Goal: Task Accomplishment & Management: Manage account settings

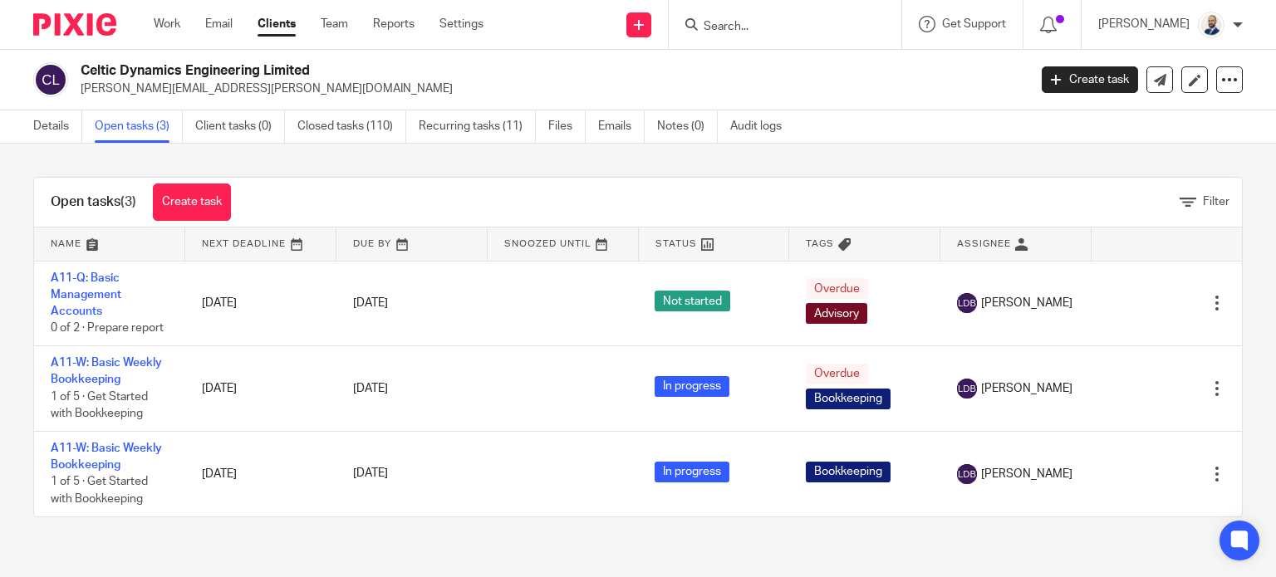
click at [286, 16] on div "Work Email Clients Team Reports Settings Work Email Clients Team Reports Settin…" at bounding box center [322, 24] width 371 height 49
click at [286, 20] on link "Clients" at bounding box center [276, 24] width 38 height 17
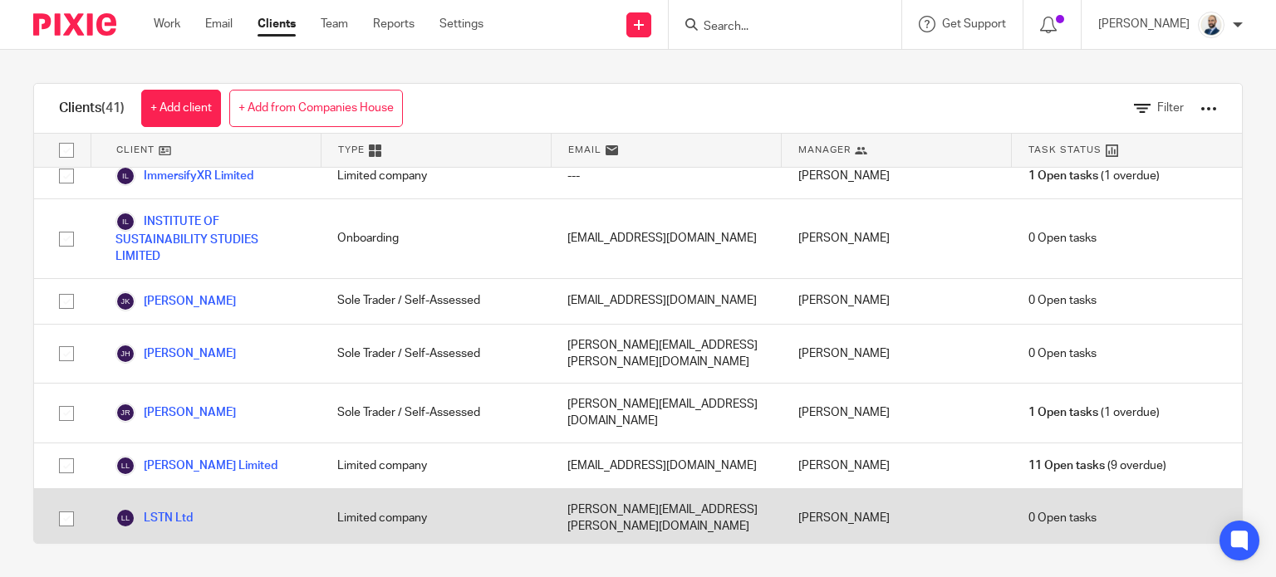
scroll to position [1246, 0]
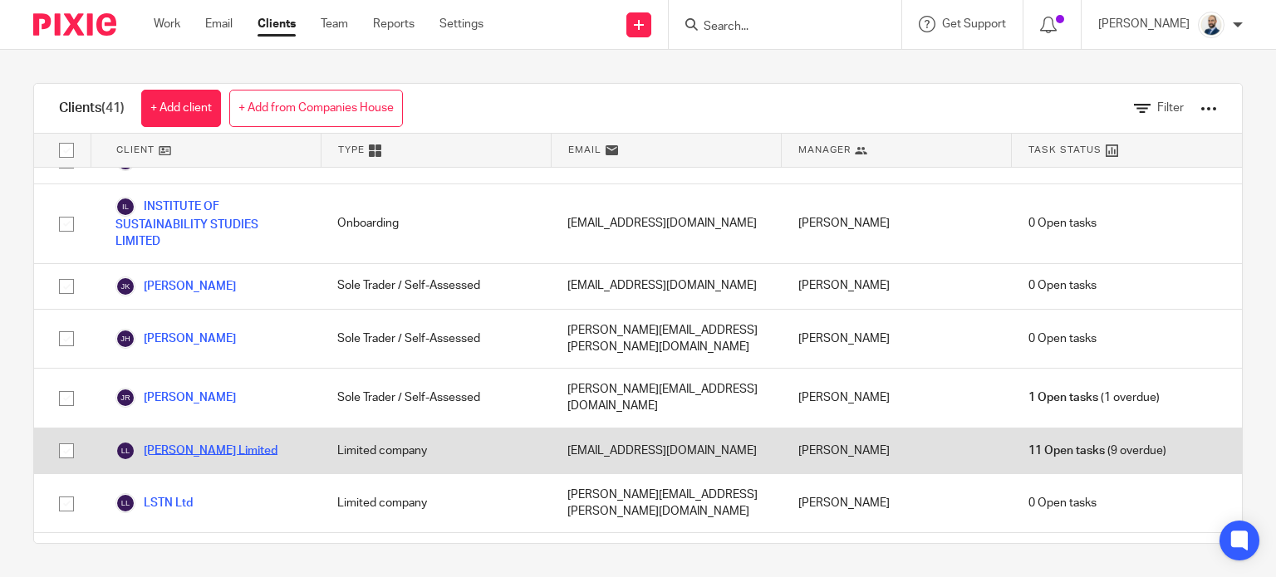
click at [273, 441] on link "[PERSON_NAME] Limited" at bounding box center [196, 451] width 162 height 20
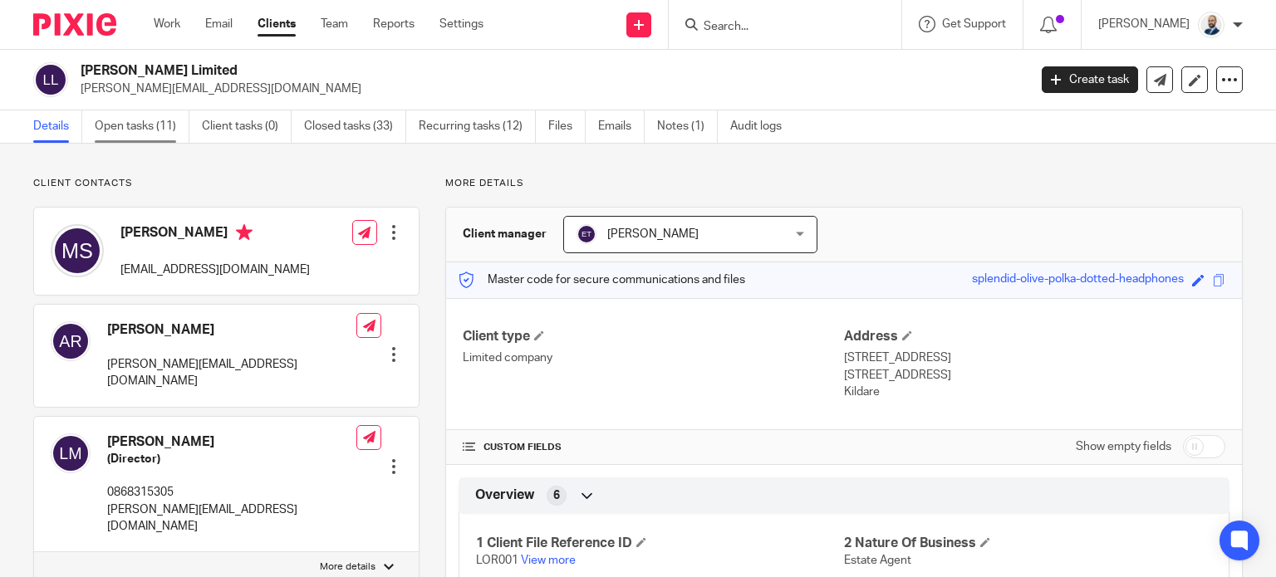
click at [159, 135] on link "Open tasks (11)" at bounding box center [142, 126] width 95 height 32
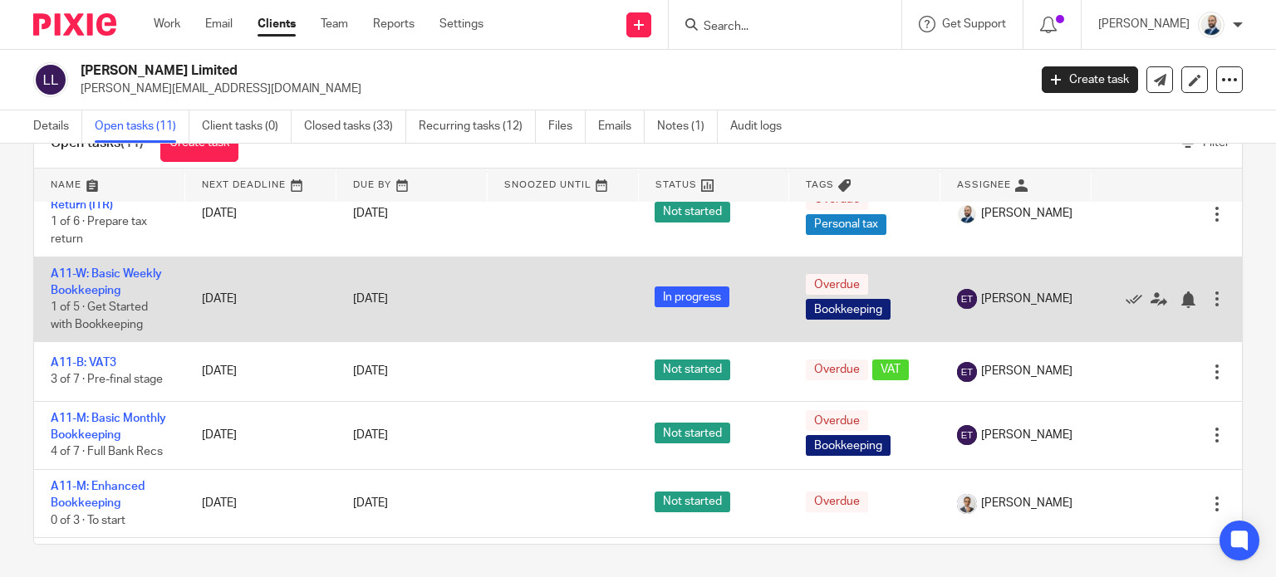
scroll to position [169, 0]
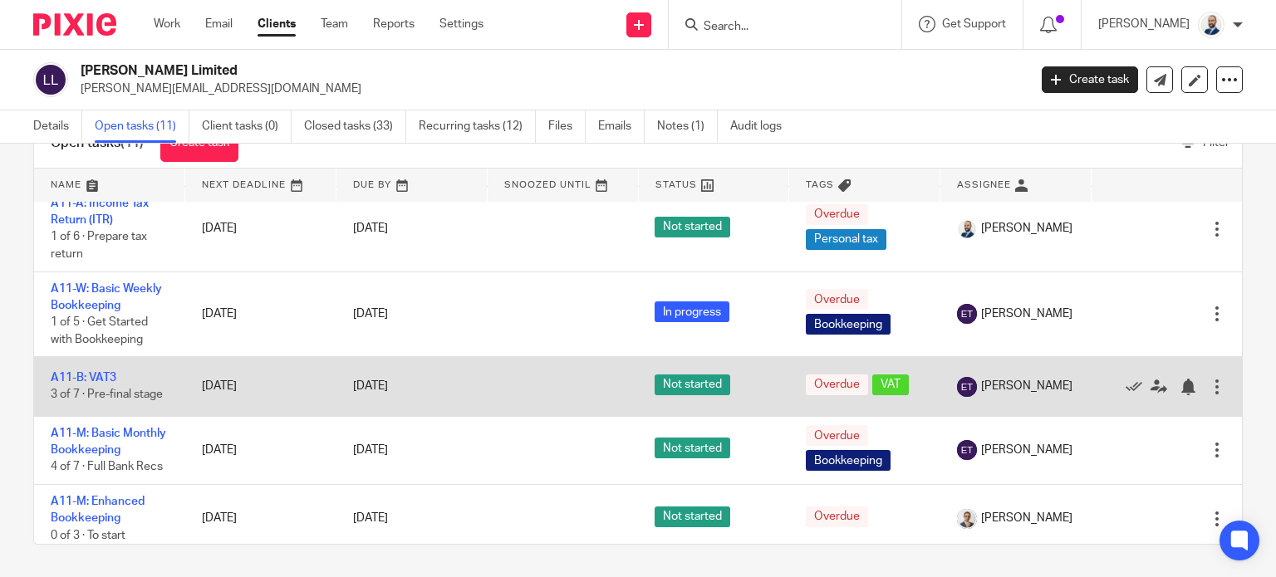
click at [112, 368] on td "A11-B: VAT3 3 of 7 · Pre-final stage" at bounding box center [109, 386] width 151 height 59
click at [112, 372] on link "A11-B: VAT3" at bounding box center [84, 378] width 66 height 12
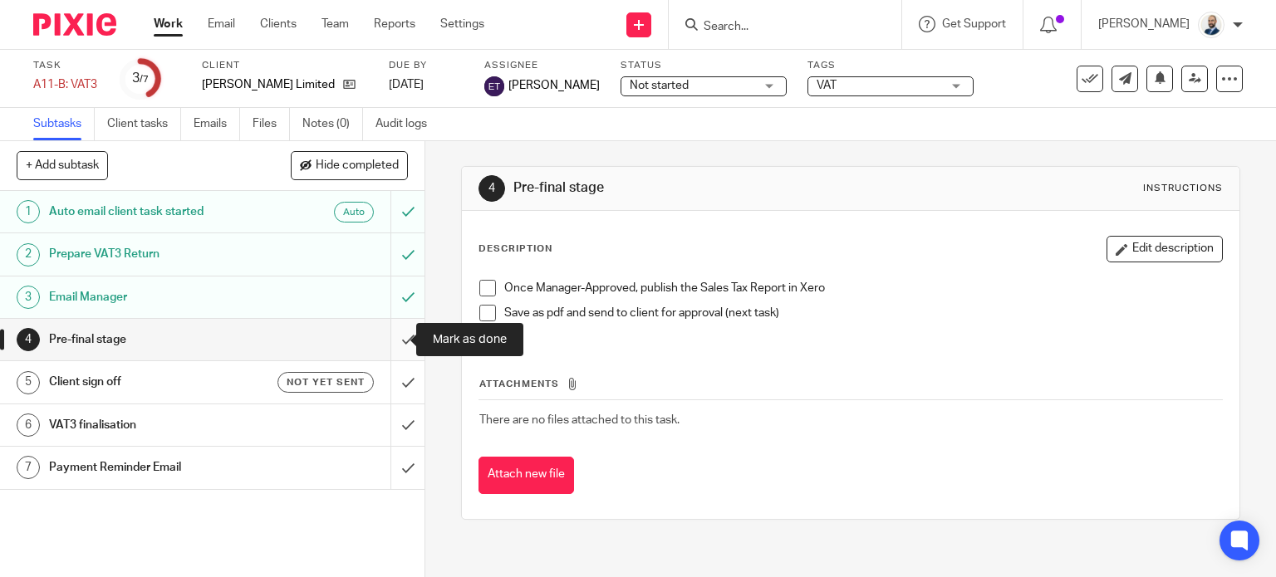
click at [399, 347] on input "submit" at bounding box center [212, 340] width 424 height 42
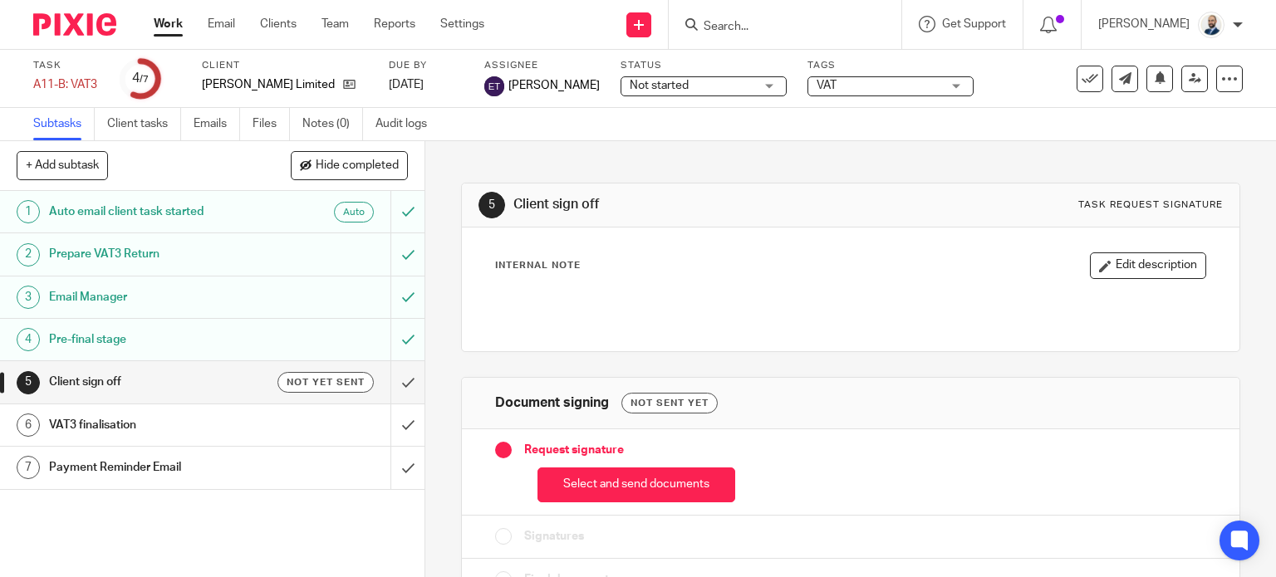
click at [229, 422] on h1 "VAT3 finalisation" at bounding box center [157, 425] width 217 height 25
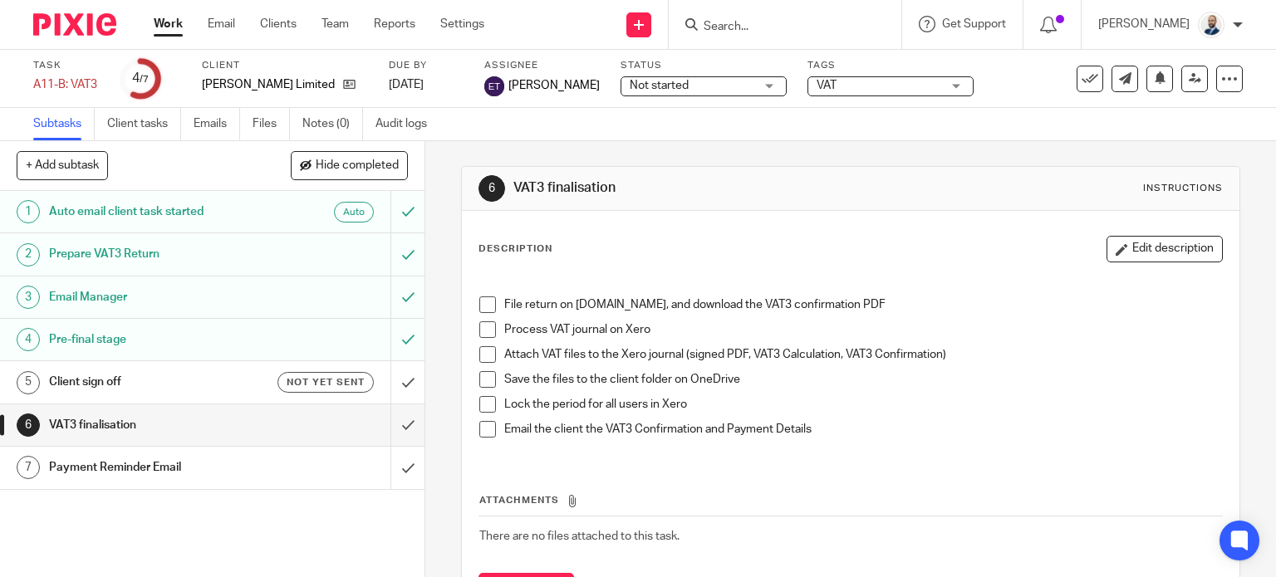
click at [488, 309] on span at bounding box center [487, 305] width 17 height 17
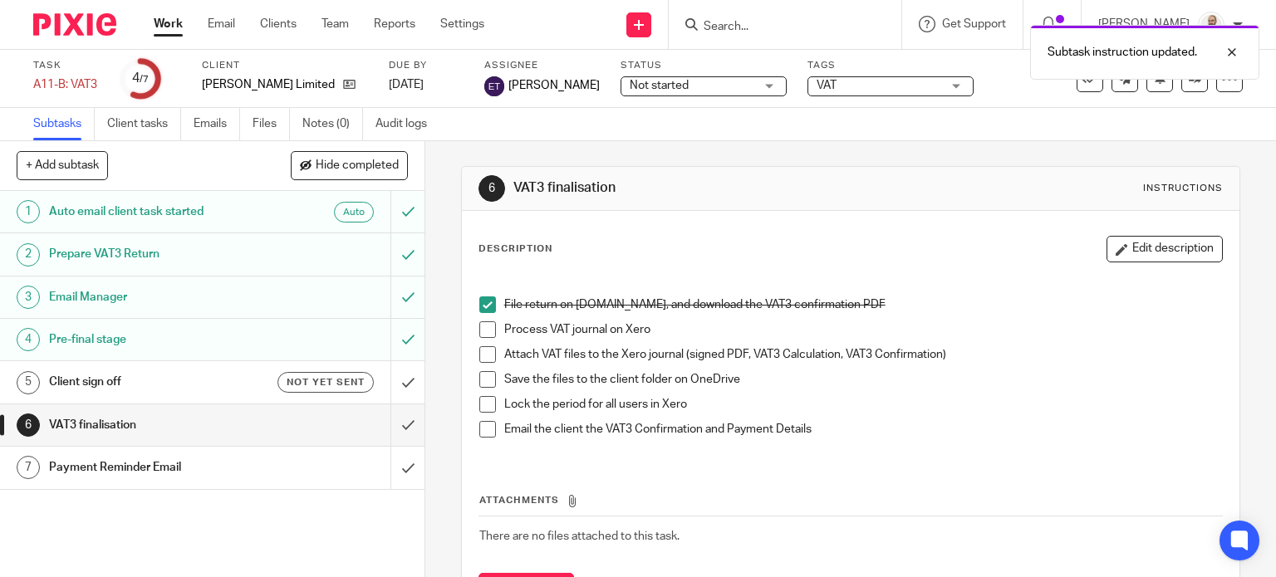
click at [488, 325] on span at bounding box center [487, 329] width 17 height 17
click at [482, 356] on span at bounding box center [487, 354] width 17 height 17
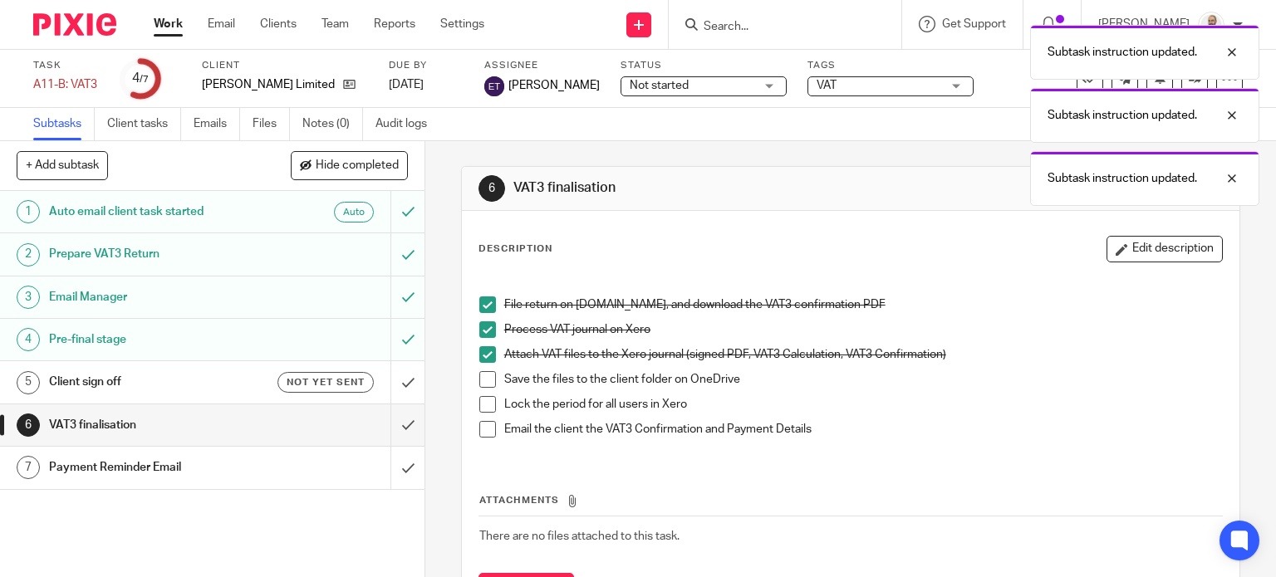
click at [483, 384] on span at bounding box center [487, 379] width 17 height 17
click at [482, 400] on span at bounding box center [487, 404] width 17 height 17
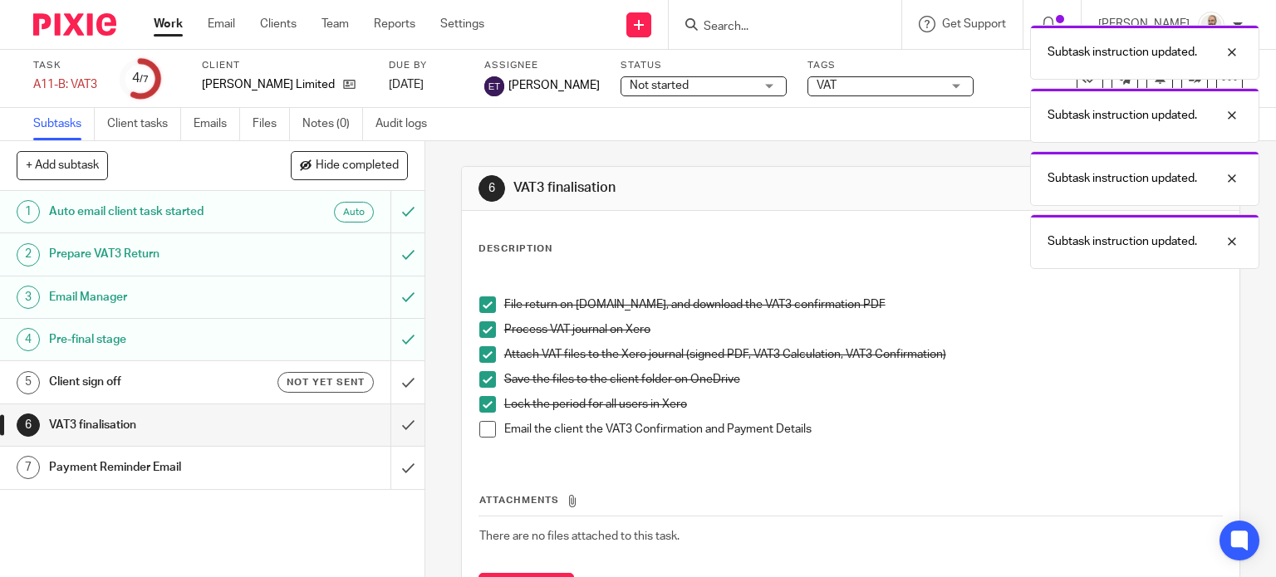
click at [481, 429] on span at bounding box center [487, 429] width 17 height 17
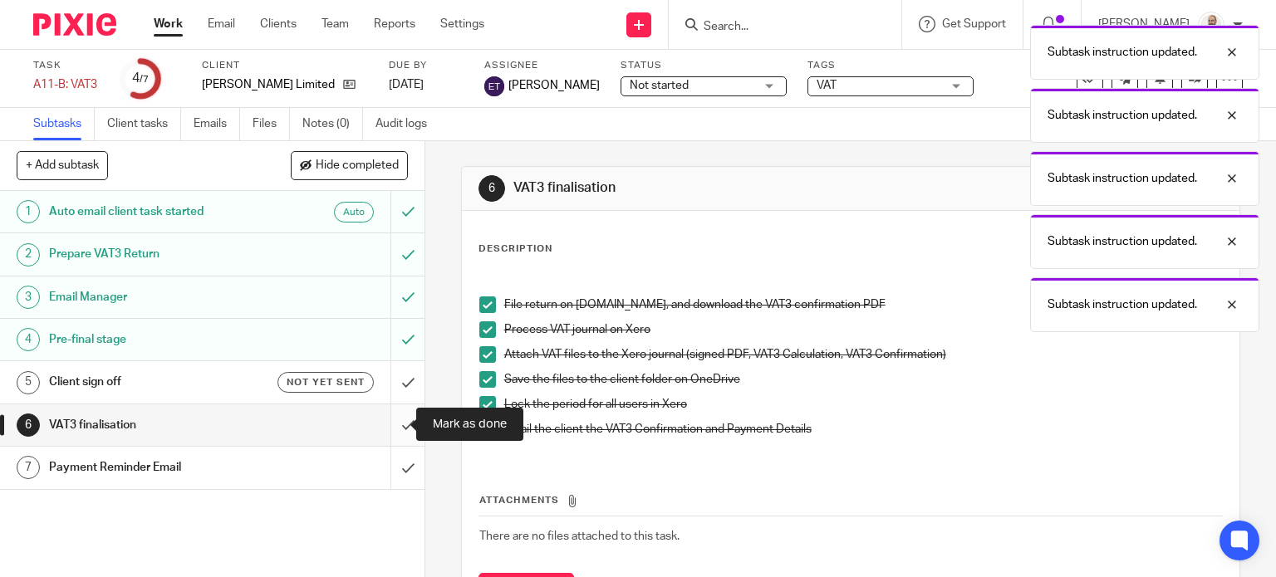
click at [395, 422] on input "submit" at bounding box center [212, 426] width 424 height 42
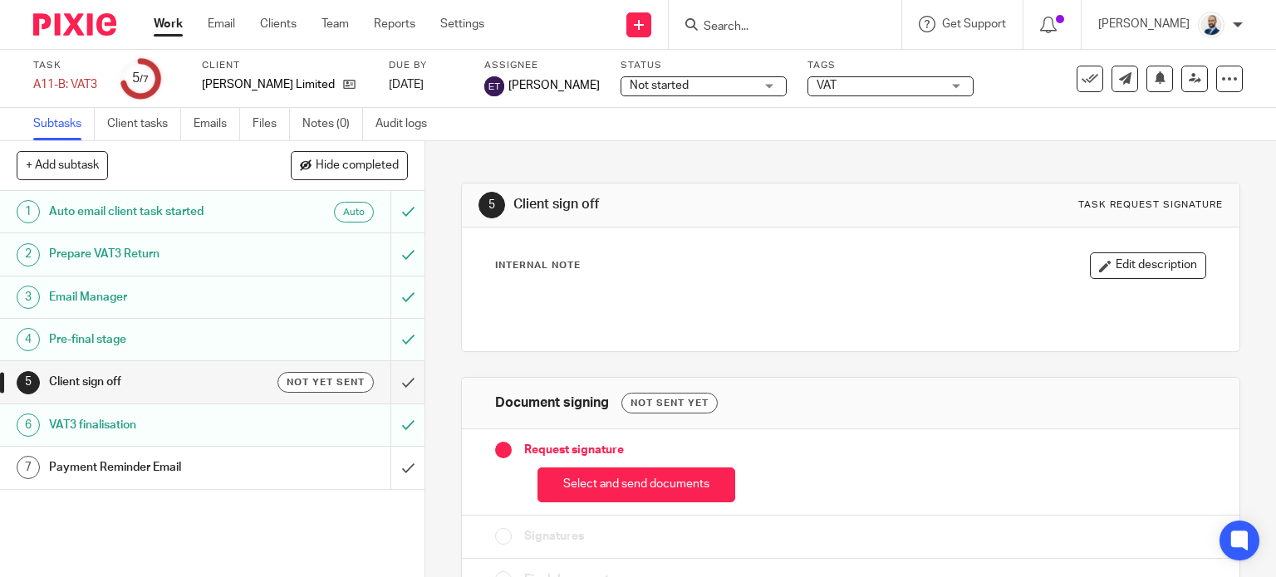
click at [306, 461] on div "Payment Reminder Email" at bounding box center [211, 467] width 325 height 25
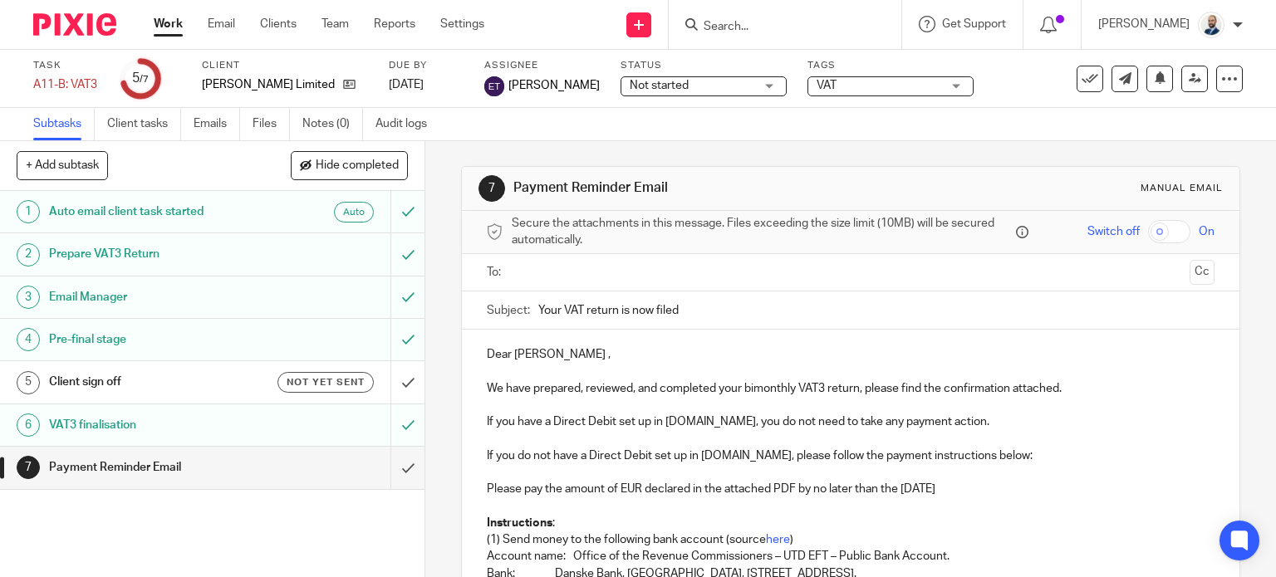
click at [578, 282] on ul at bounding box center [851, 272] width 677 height 27
click at [594, 272] on input "text" at bounding box center [849, 272] width 665 height 19
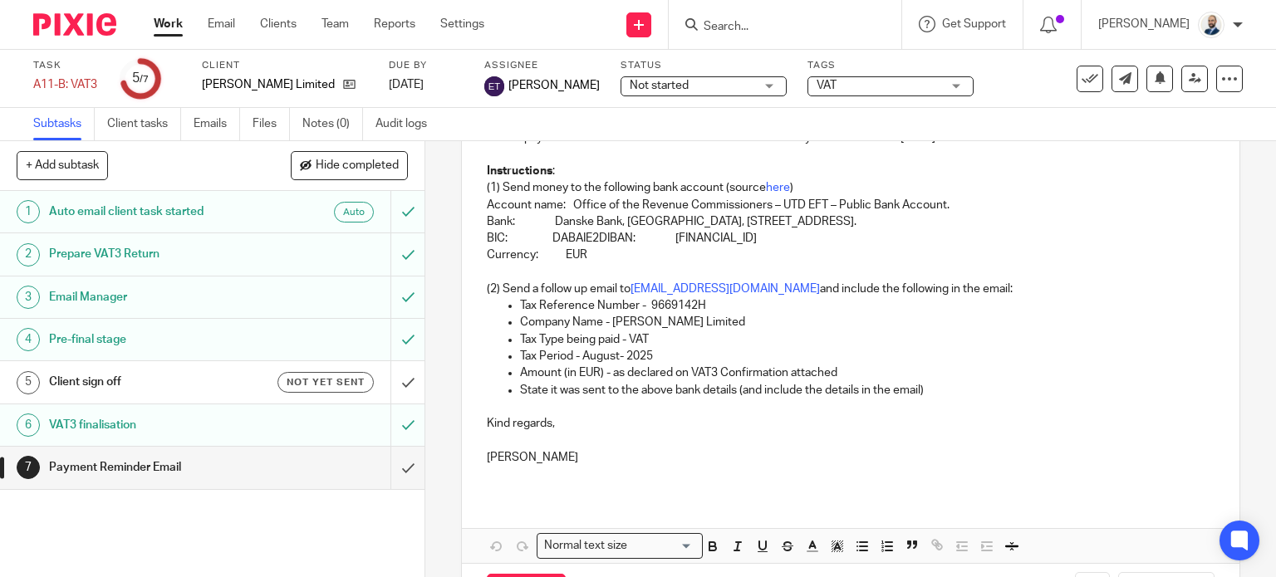
scroll to position [419, 0]
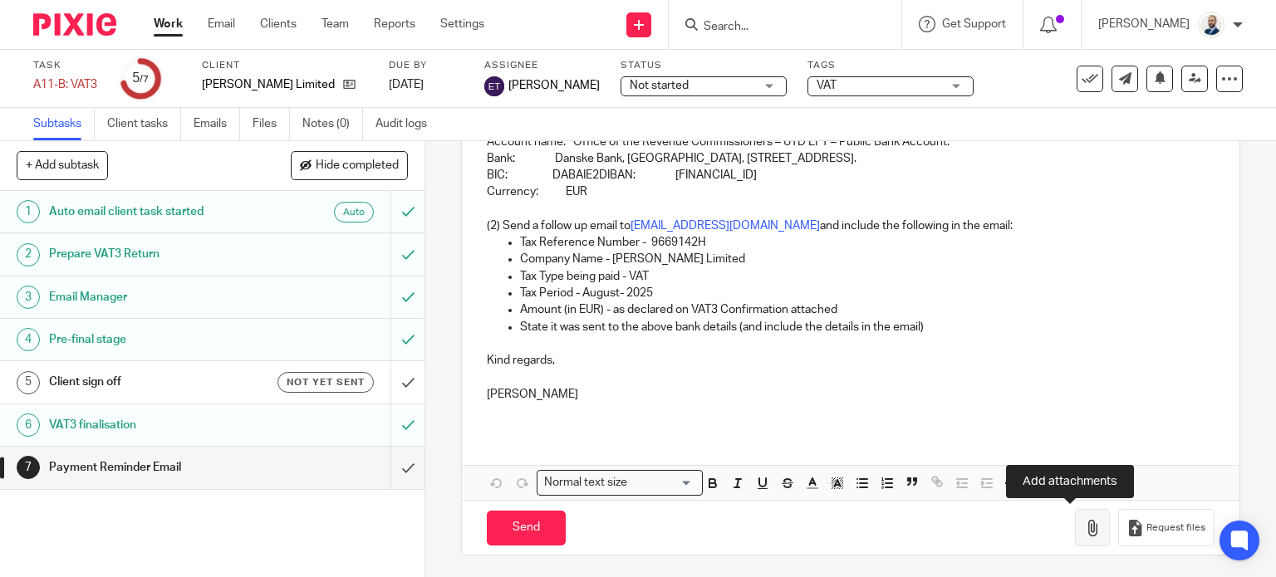
click at [1084, 523] on icon "button" at bounding box center [1092, 528] width 17 height 17
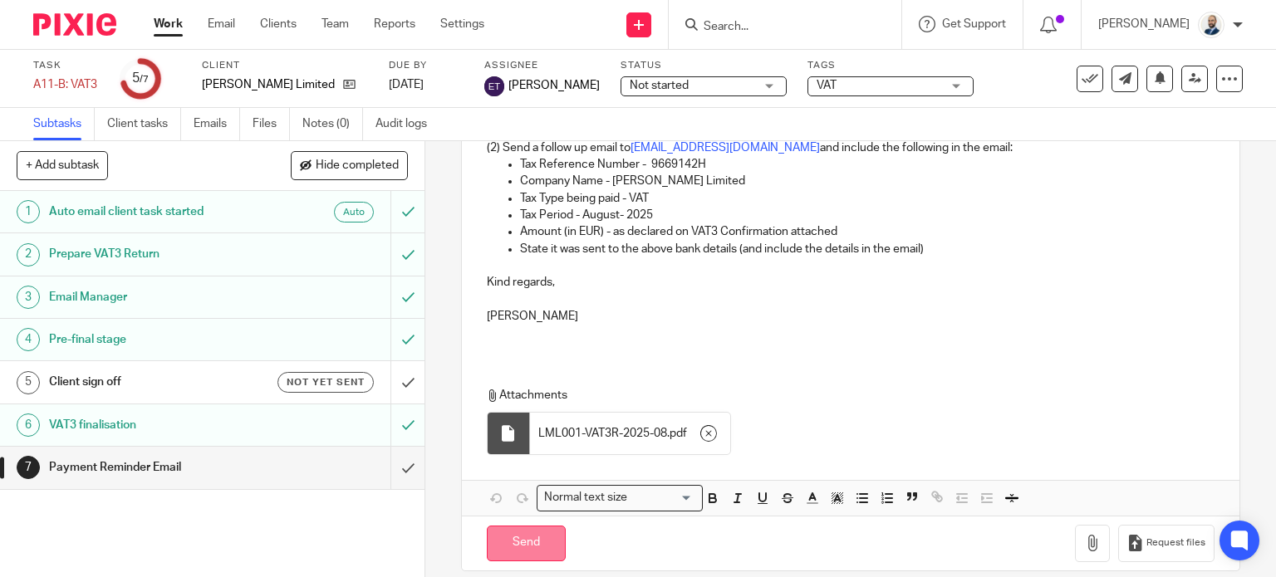
scroll to position [512, 0]
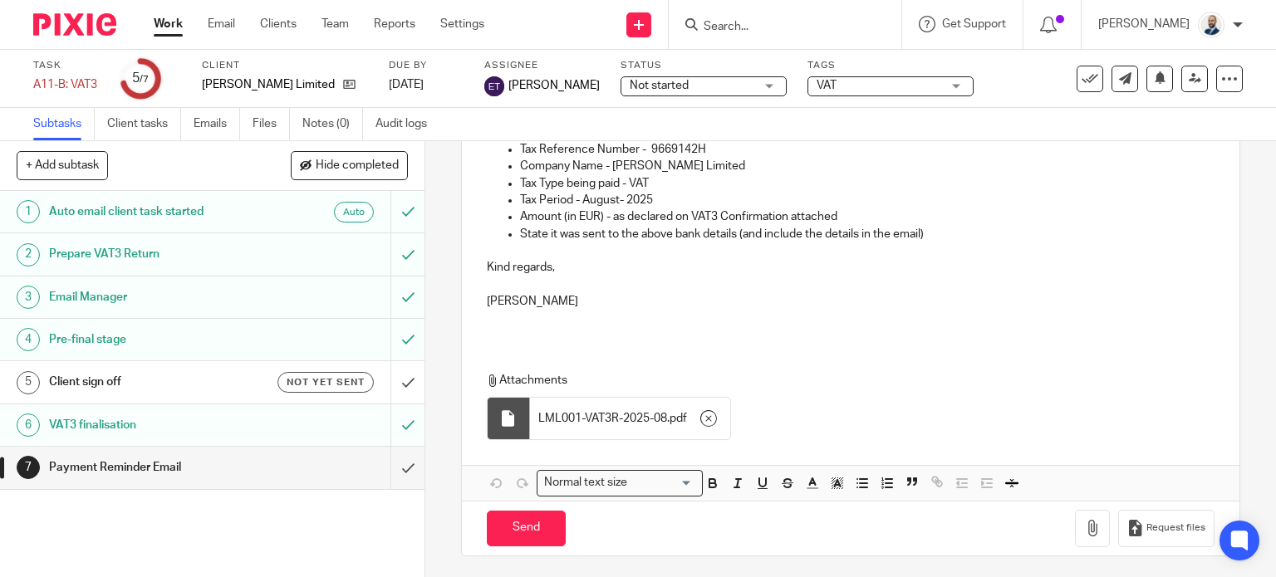
click at [528, 546] on div "Send You have unsaved changes Request files" at bounding box center [851, 528] width 778 height 55
click at [527, 537] on input "Send" at bounding box center [526, 529] width 79 height 36
type input "Sent"
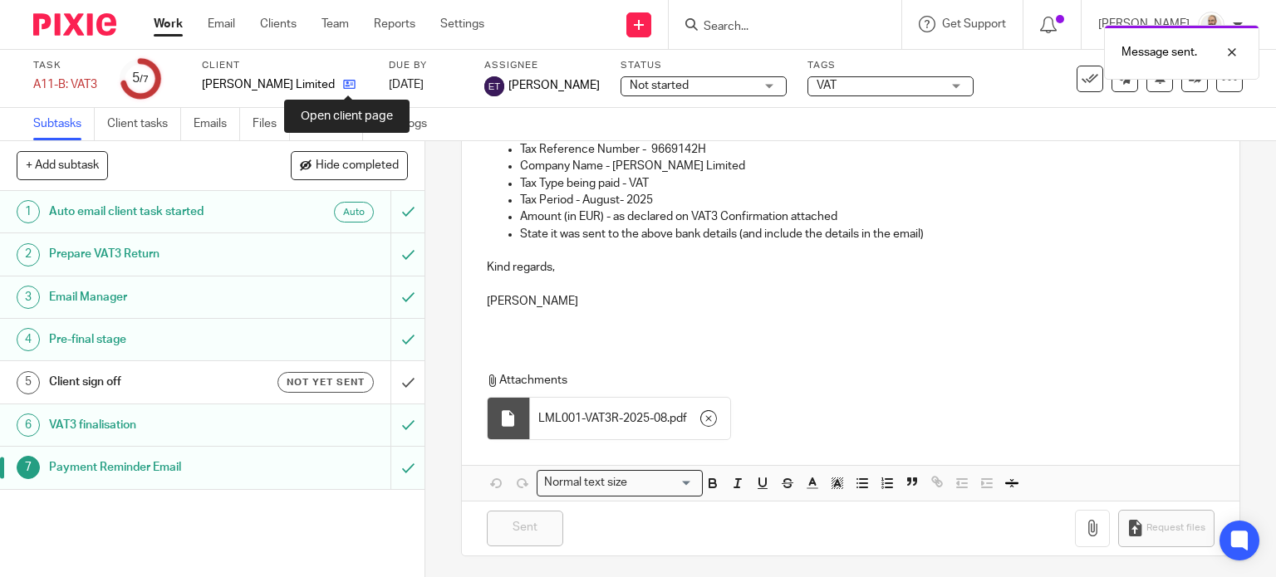
click at [345, 85] on icon at bounding box center [349, 84] width 12 height 12
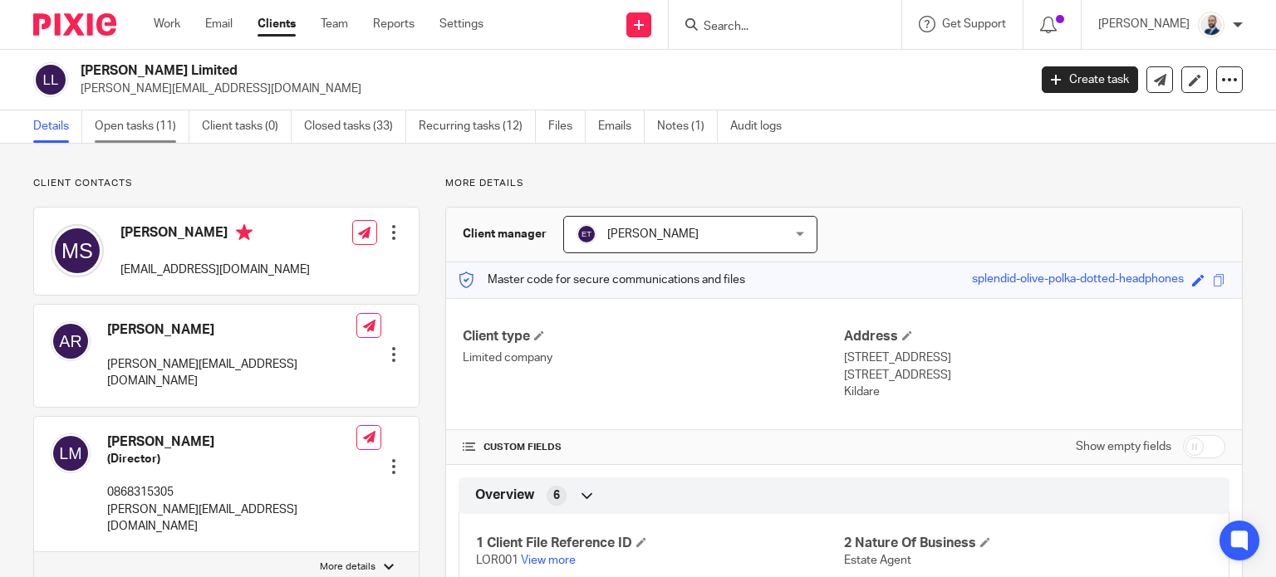
click at [126, 117] on link "Open tasks (11)" at bounding box center [142, 126] width 95 height 32
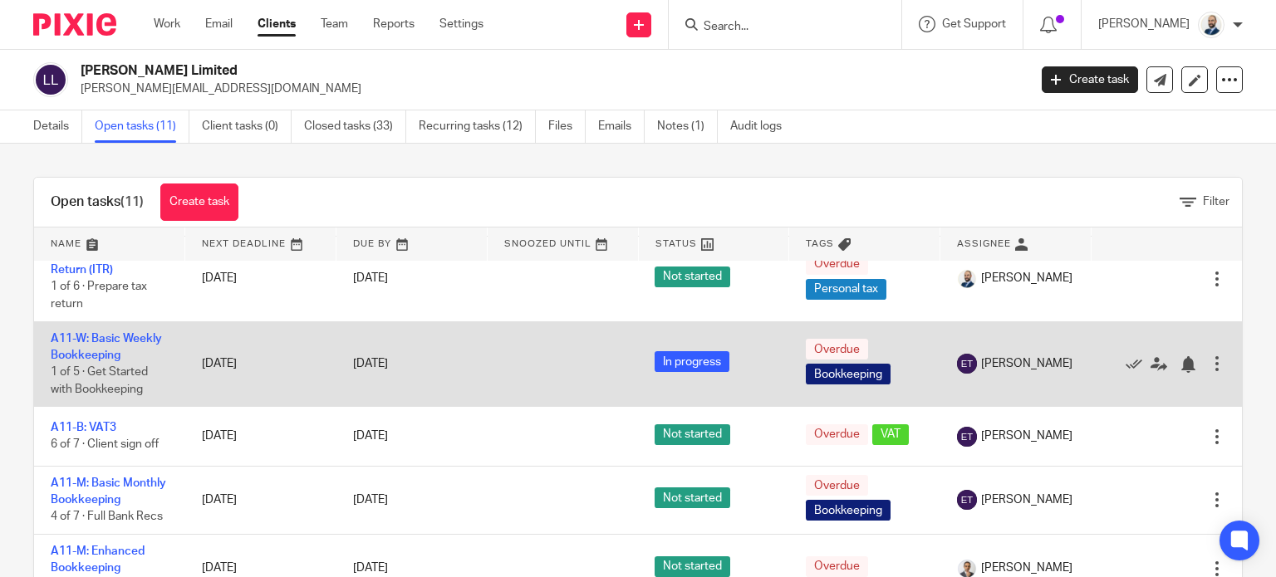
scroll to position [177, 0]
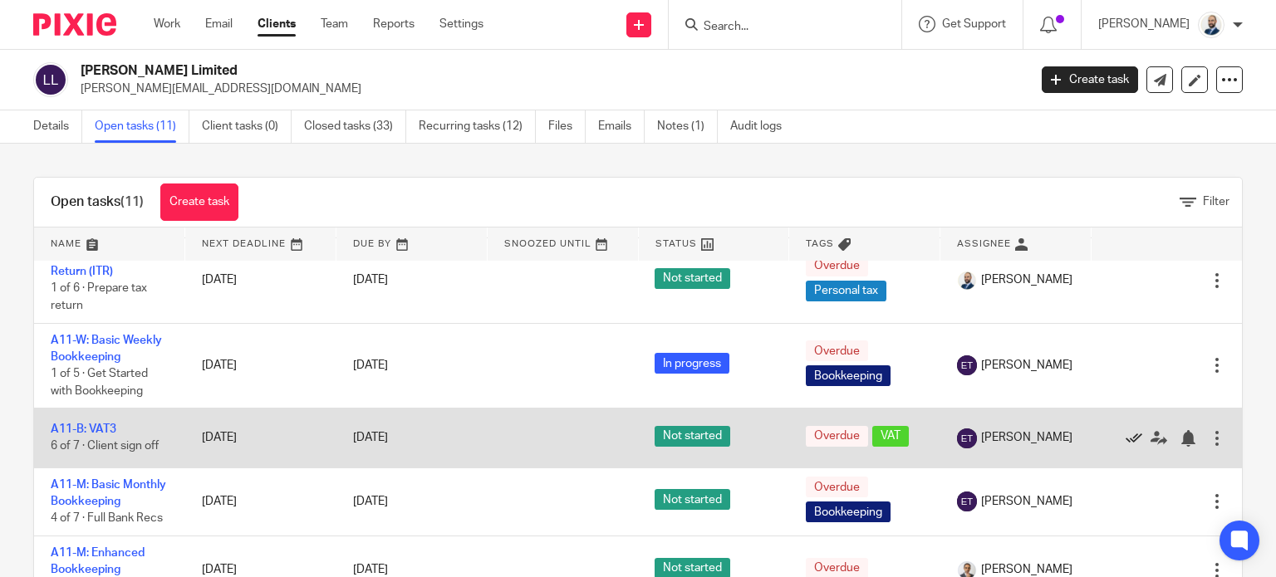
click at [1125, 437] on icon at bounding box center [1133, 438] width 17 height 17
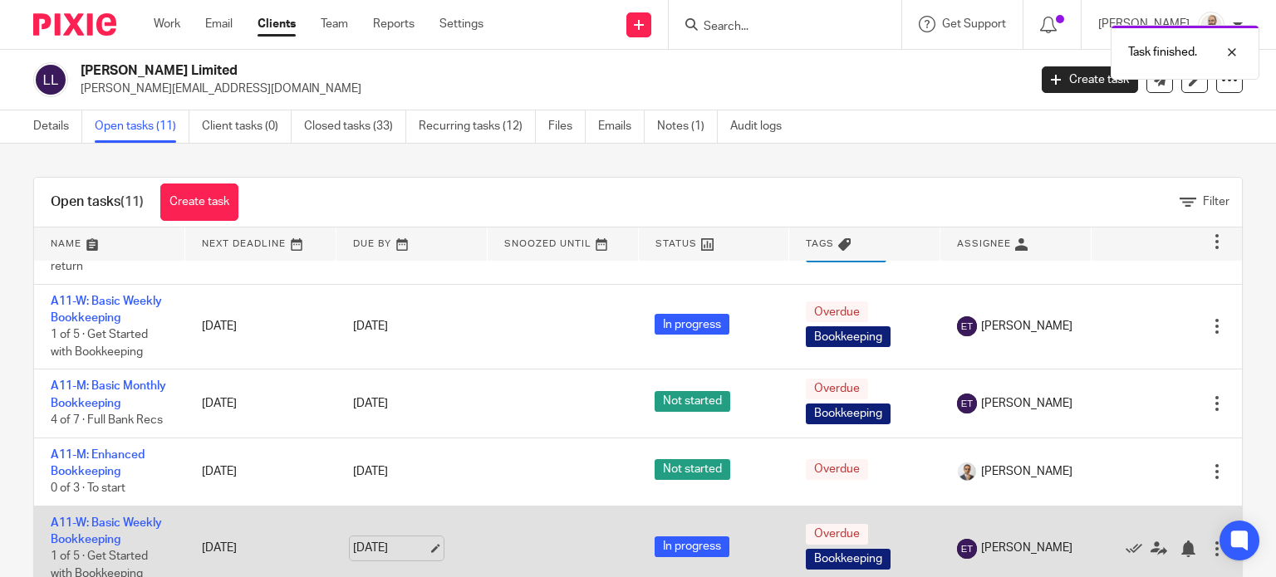
scroll to position [343, 0]
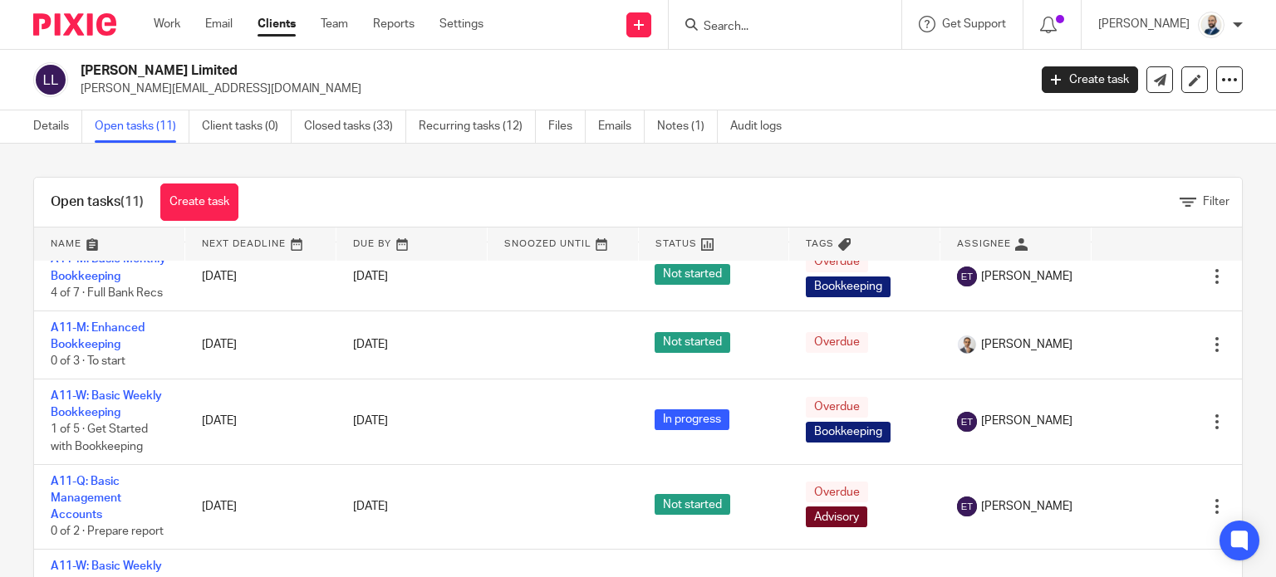
click at [268, 22] on link "Clients" at bounding box center [276, 24] width 38 height 17
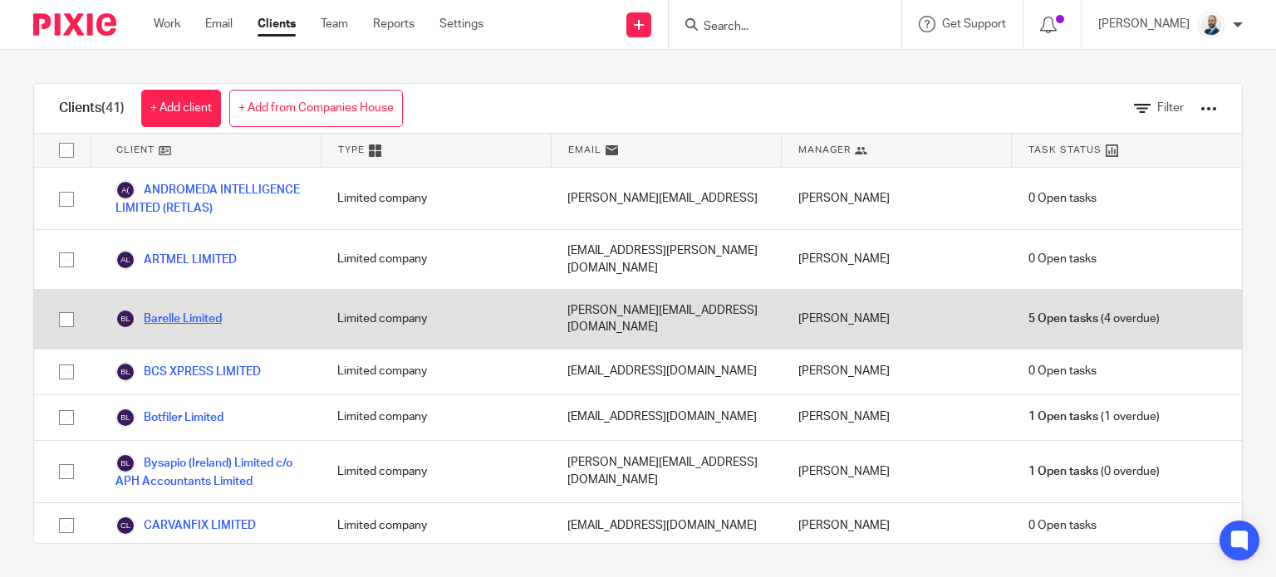
click at [169, 309] on link "Barelle Limited" at bounding box center [168, 319] width 106 height 20
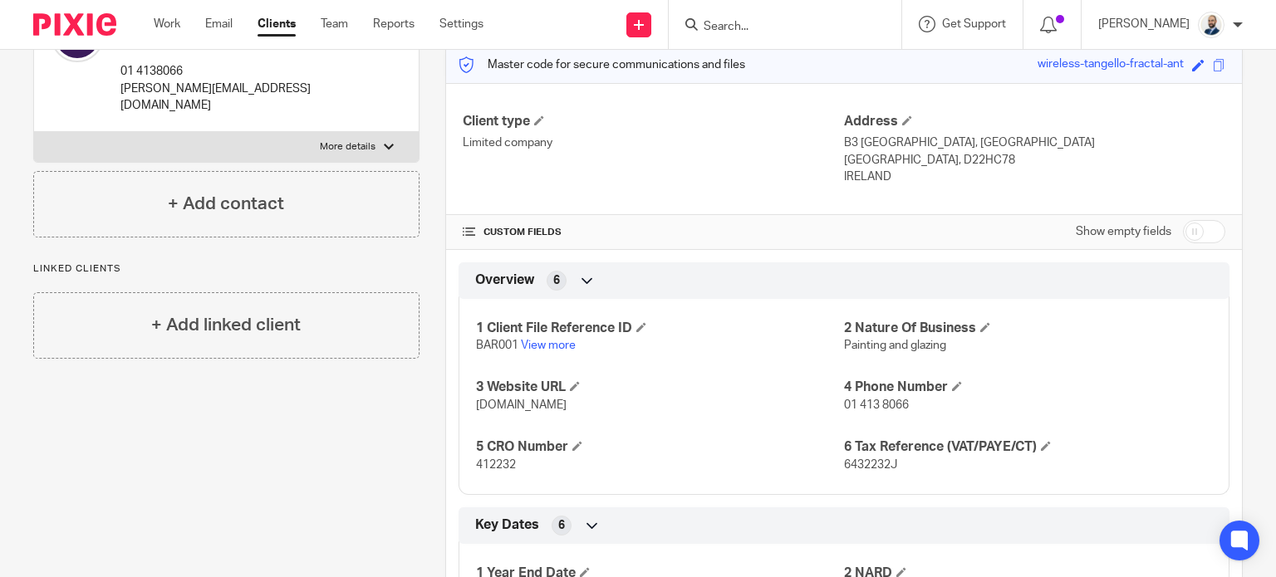
scroll to position [249, 0]
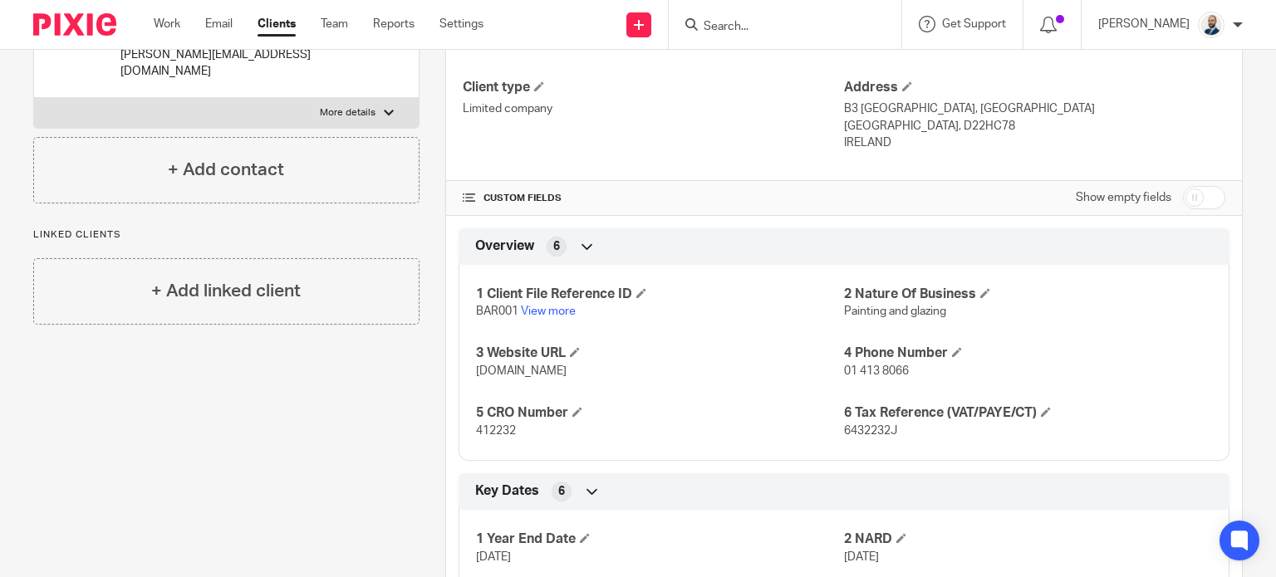
click at [492, 432] on span "412232" at bounding box center [496, 431] width 40 height 12
click at [488, 434] on span "412232" at bounding box center [496, 431] width 40 height 12
copy span "412232"
